Goal: Check status: Check status

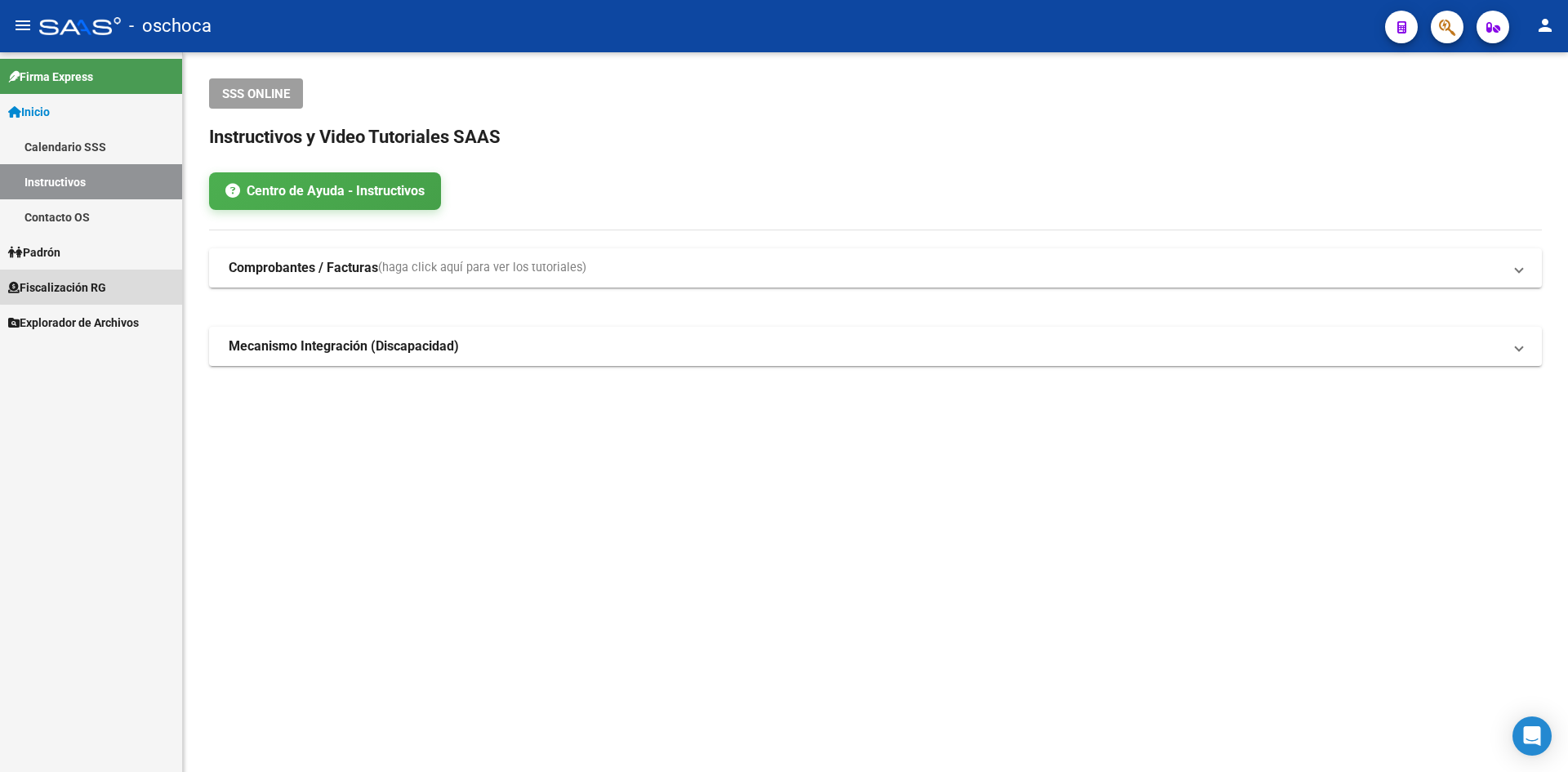
click at [116, 285] on link "Fiscalización RG" at bounding box center [91, 287] width 182 height 35
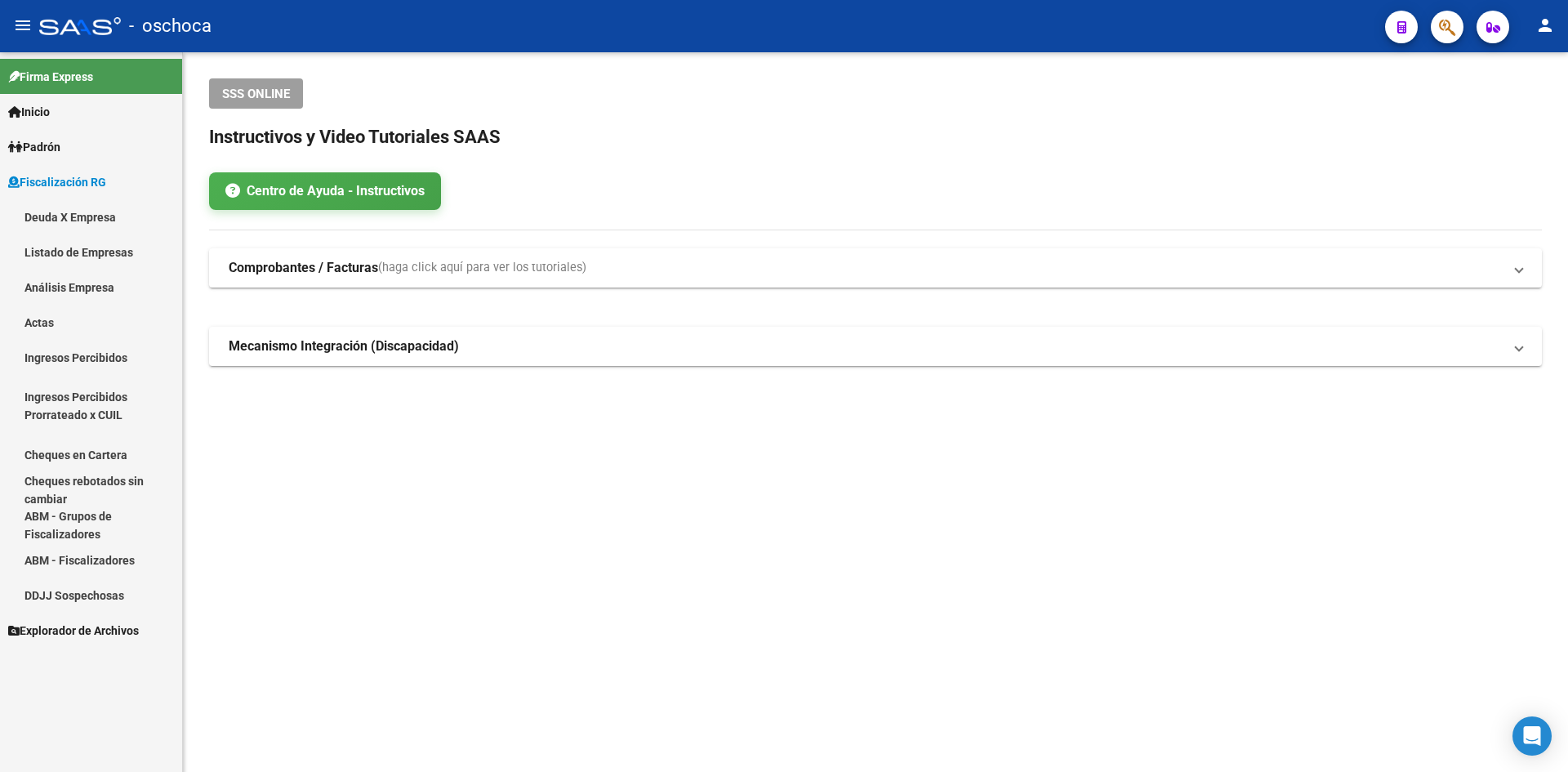
click at [85, 283] on link "Análisis Empresa" at bounding box center [91, 287] width 182 height 35
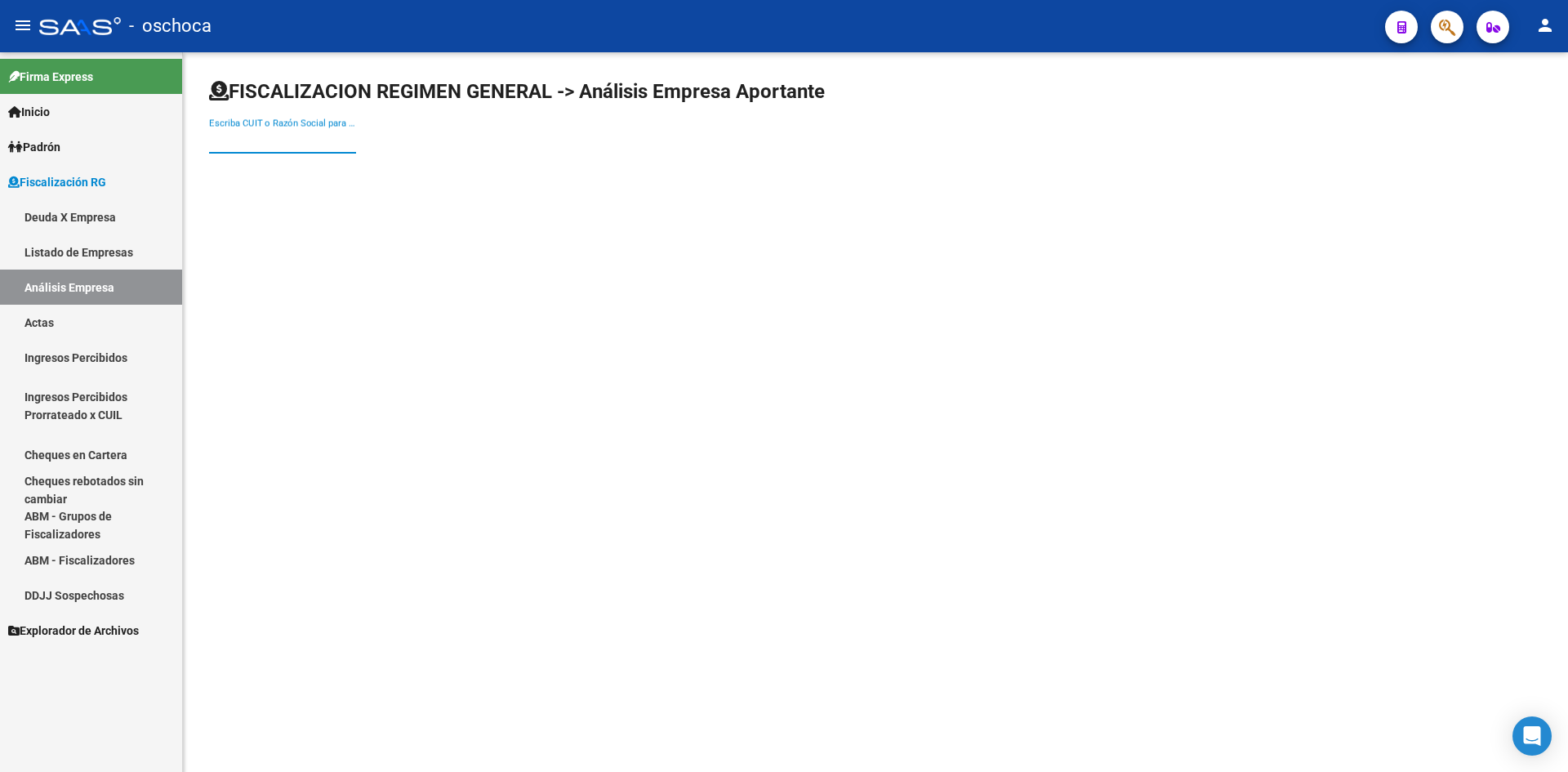
drag, startPoint x: 245, startPoint y: 143, endPoint x: 288, endPoint y: 149, distance: 43.4
click at [245, 143] on input "Escriba CUIT o Razón Social para buscar" at bounding box center [283, 141] width 147 height 15
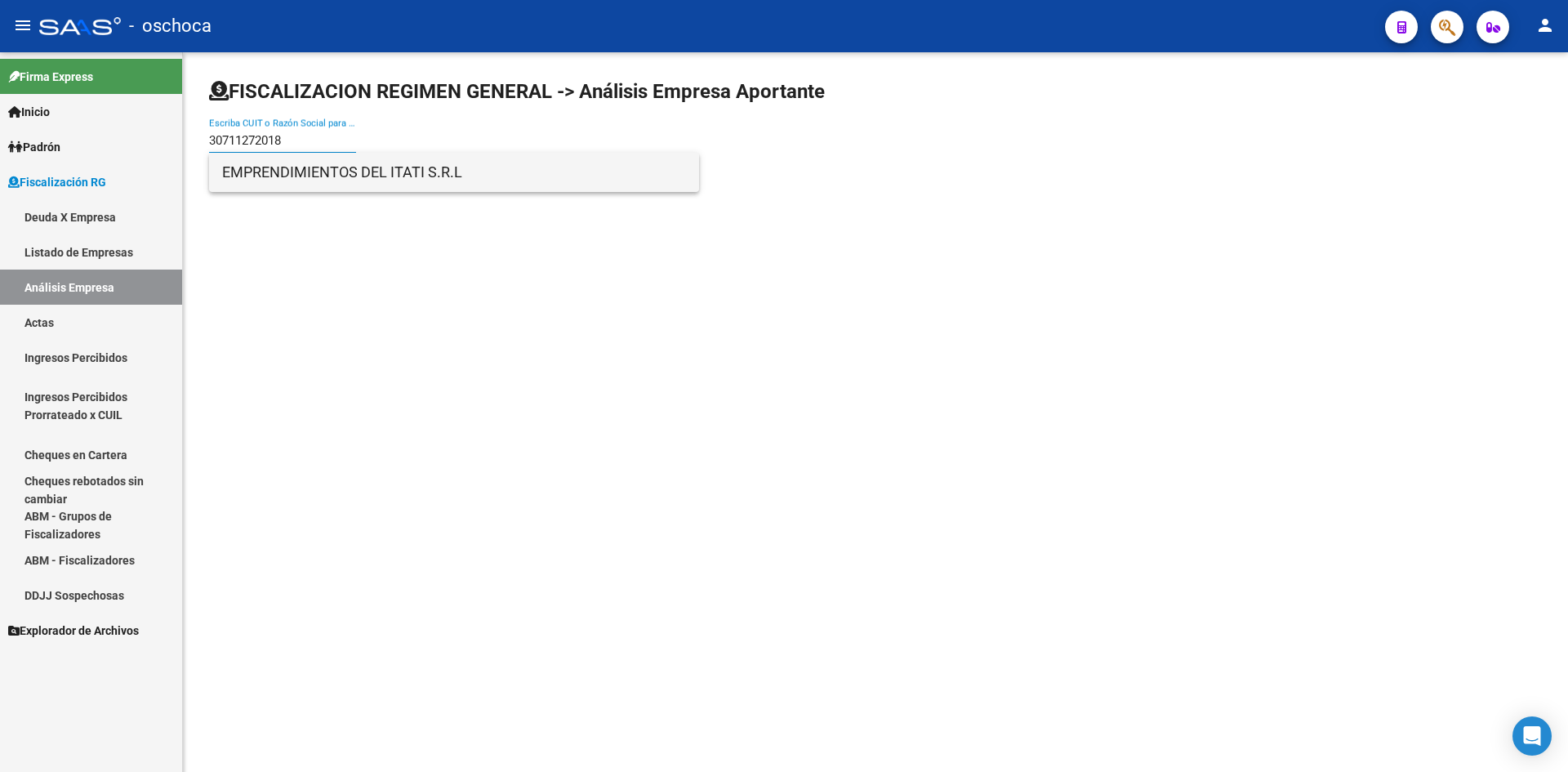
type input "30711272018"
click at [249, 158] on span "EMPRENDIMIENTOS DEL ITATI S.R.L" at bounding box center [454, 172] width 464 height 39
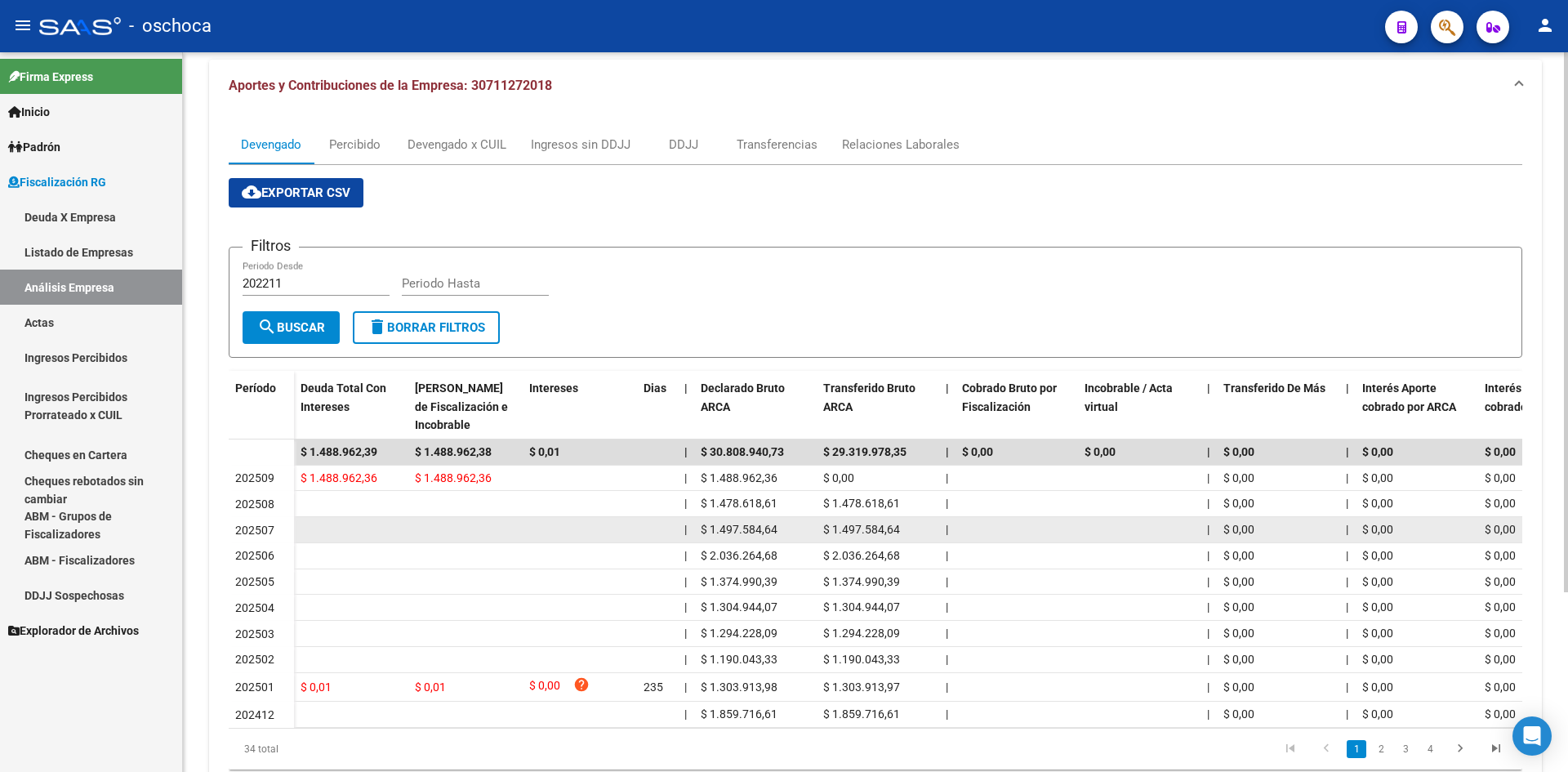
scroll to position [240, 0]
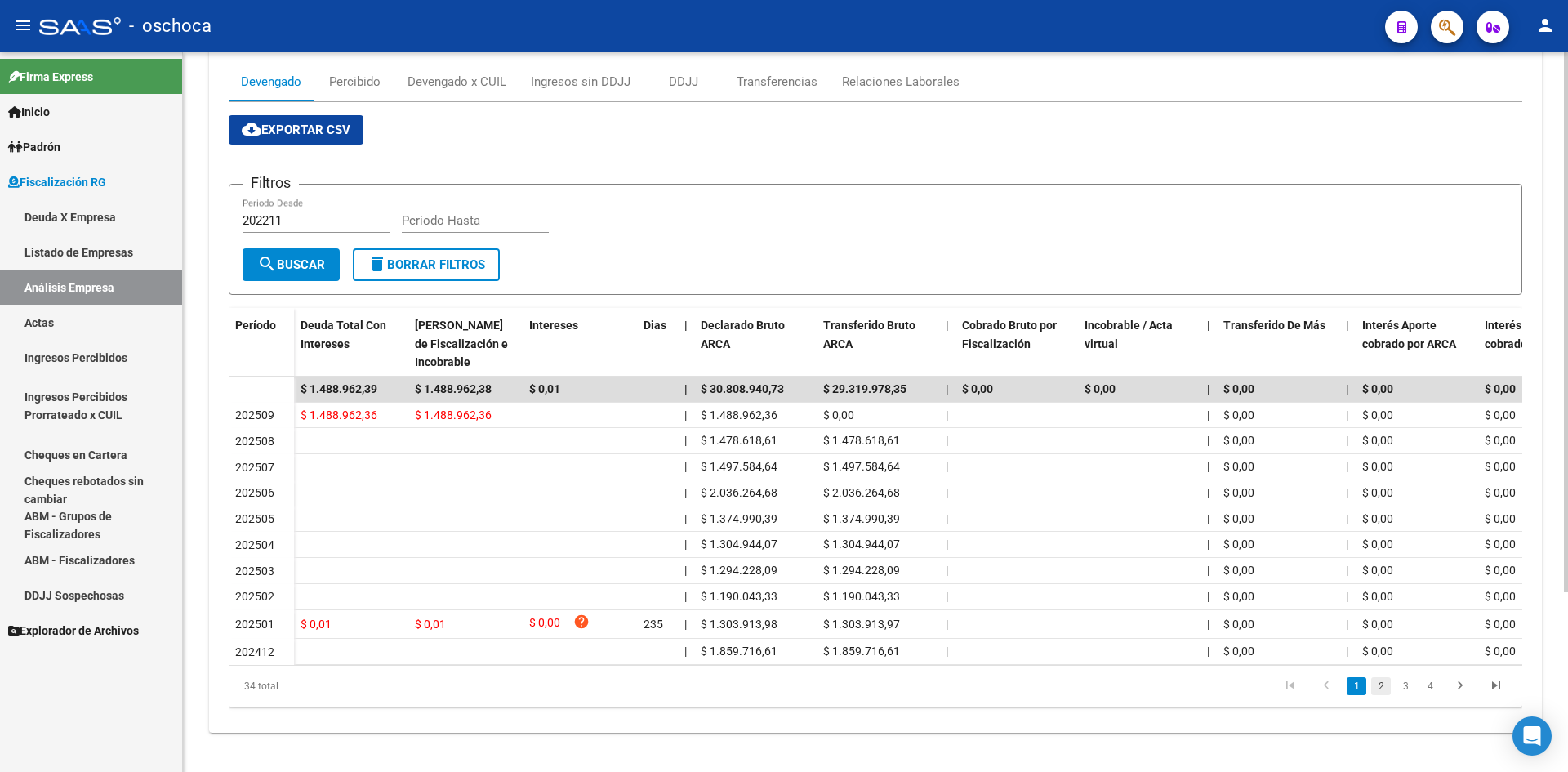
click at [1384, 690] on link "2" at bounding box center [1380, 686] width 19 height 18
click at [1406, 693] on link "3" at bounding box center [1405, 686] width 19 height 18
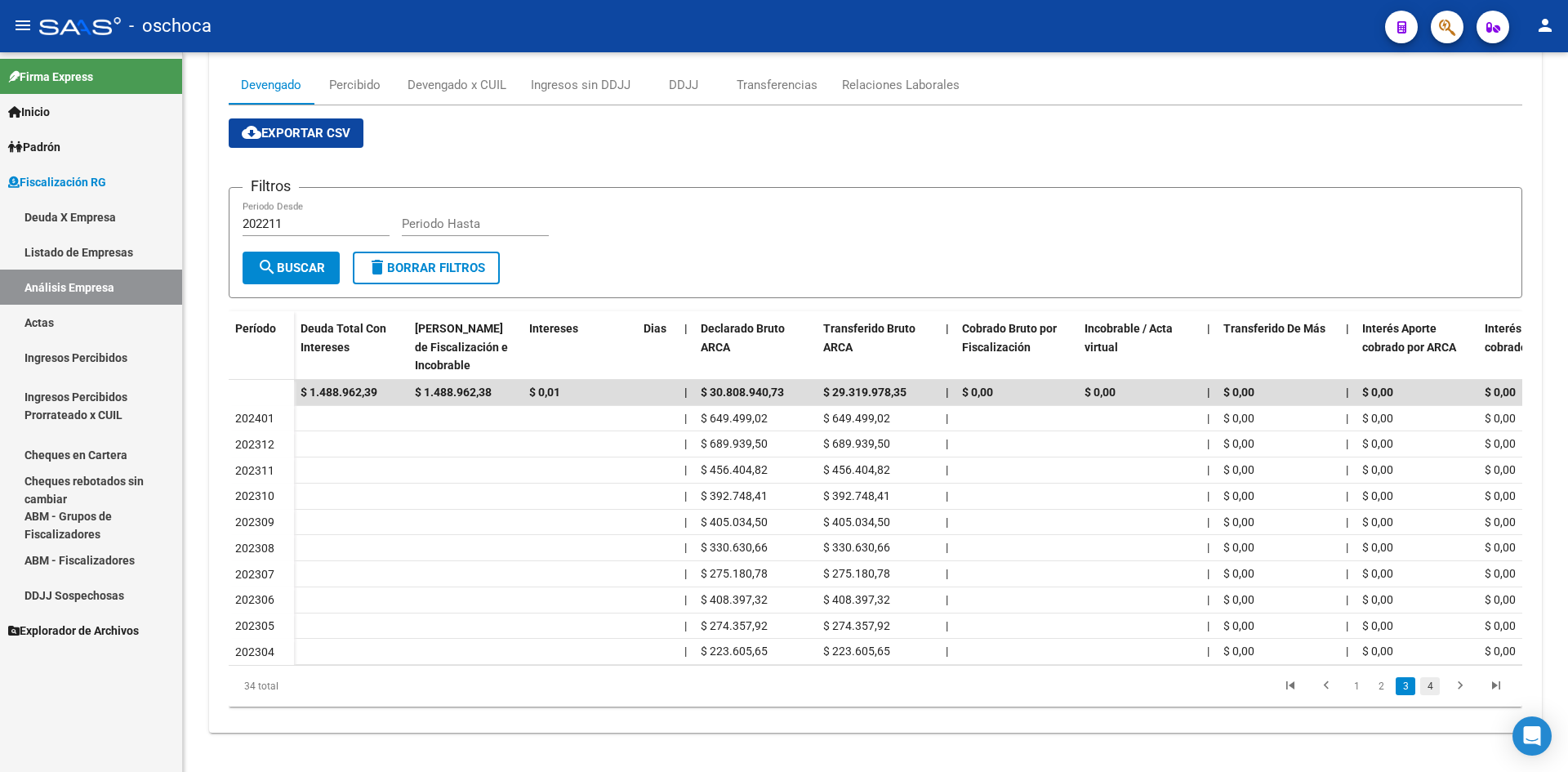
scroll to position [235, 0]
click at [1433, 693] on link "4" at bounding box center [1429, 686] width 19 height 18
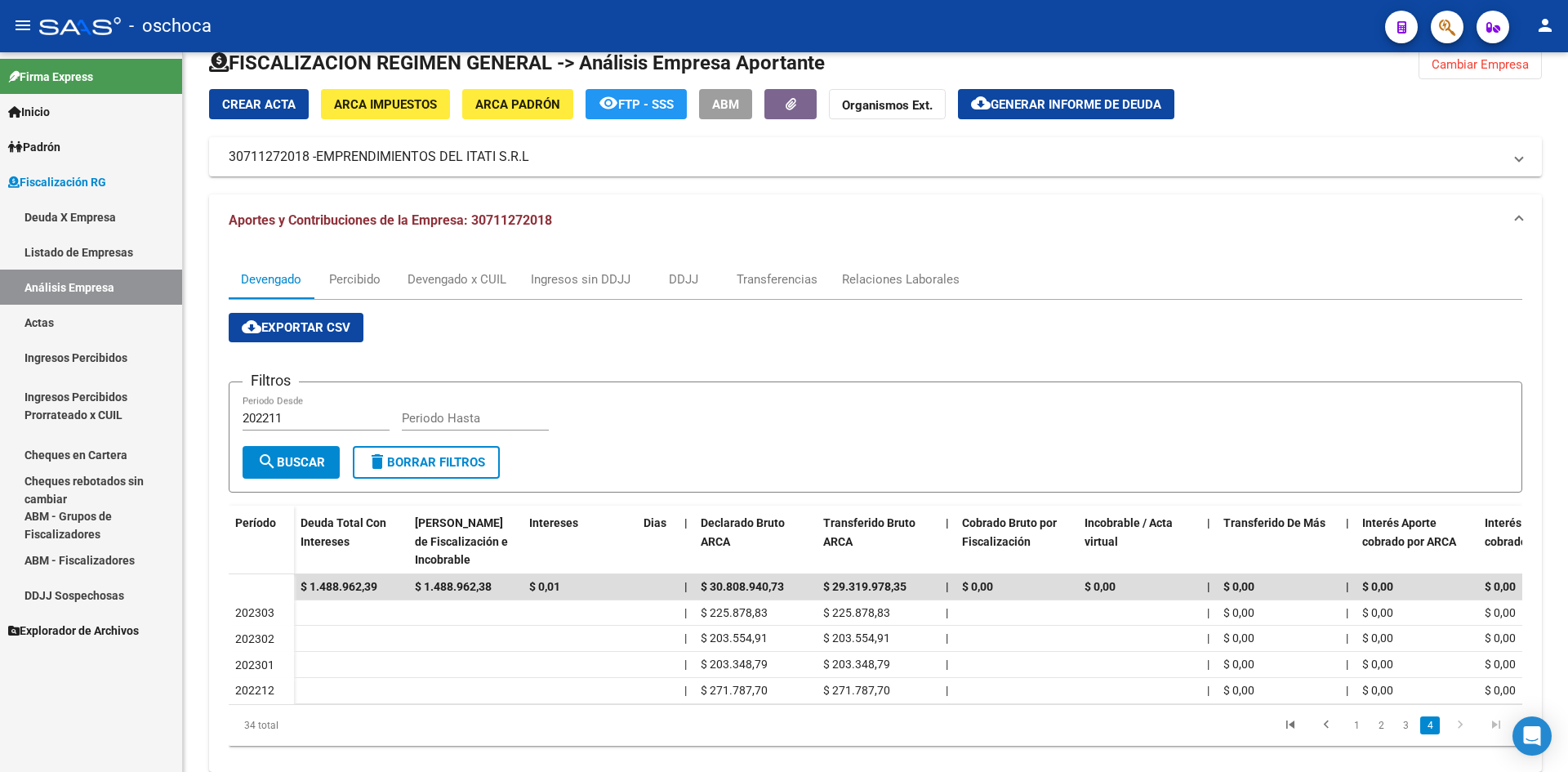
scroll to position [0, 0]
